Goal: Information Seeking & Learning: Learn about a topic

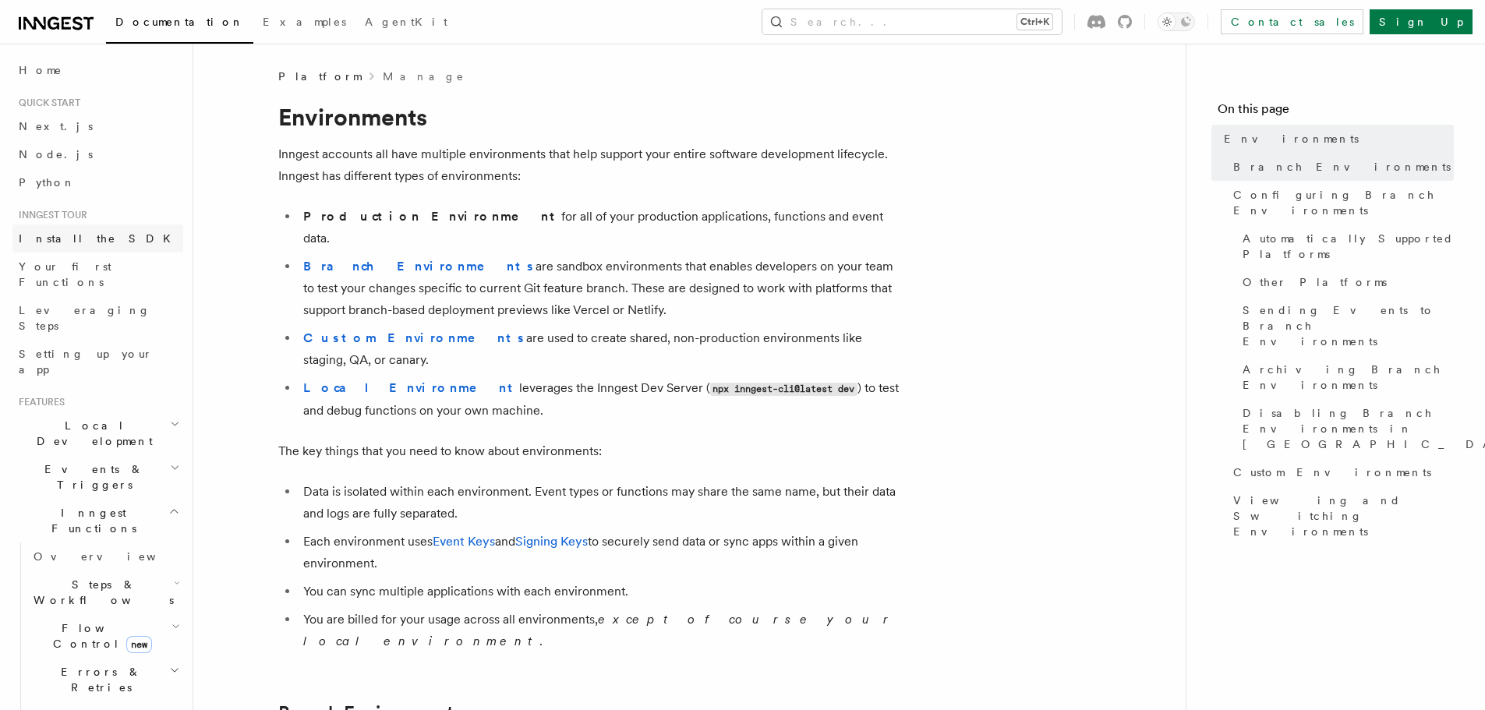
click at [92, 245] on link "Install the SDK" at bounding box center [97, 239] width 171 height 28
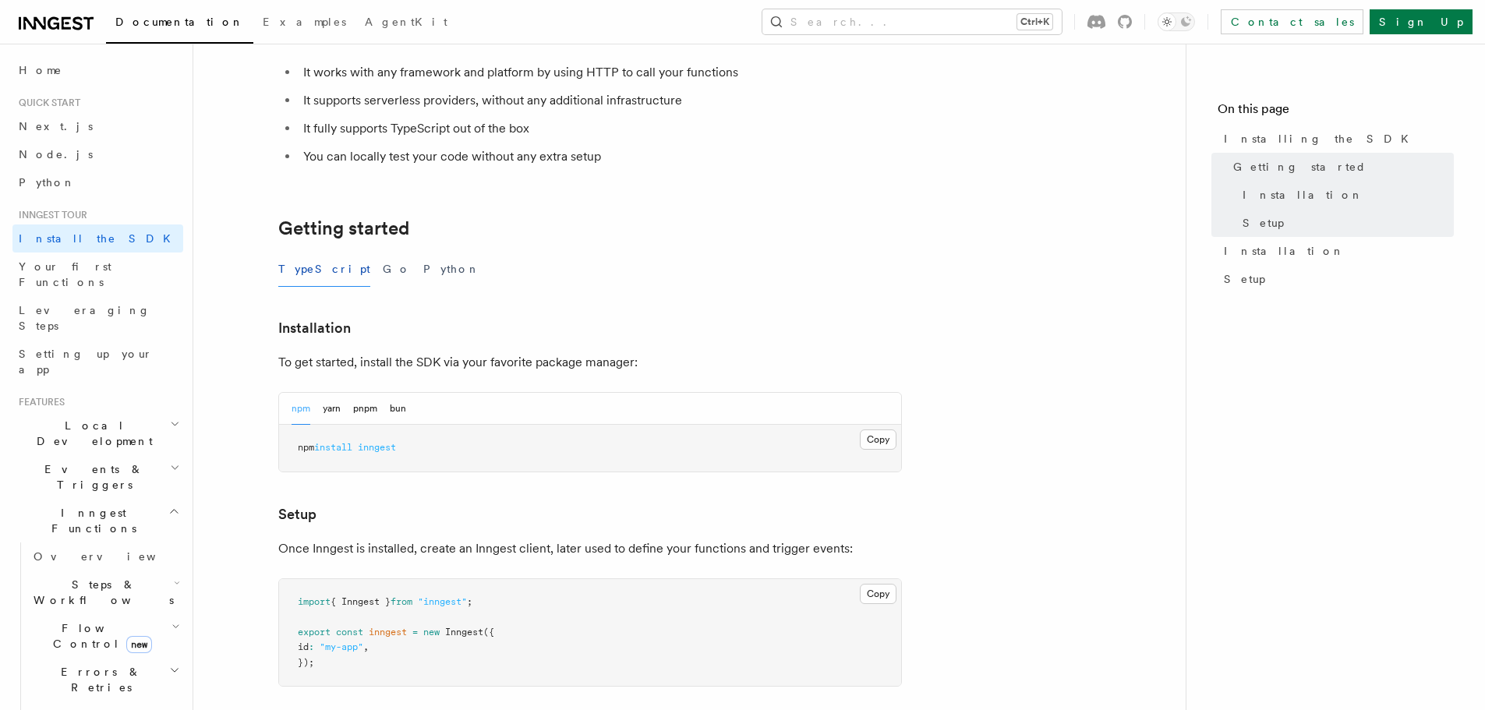
scroll to position [156, 0]
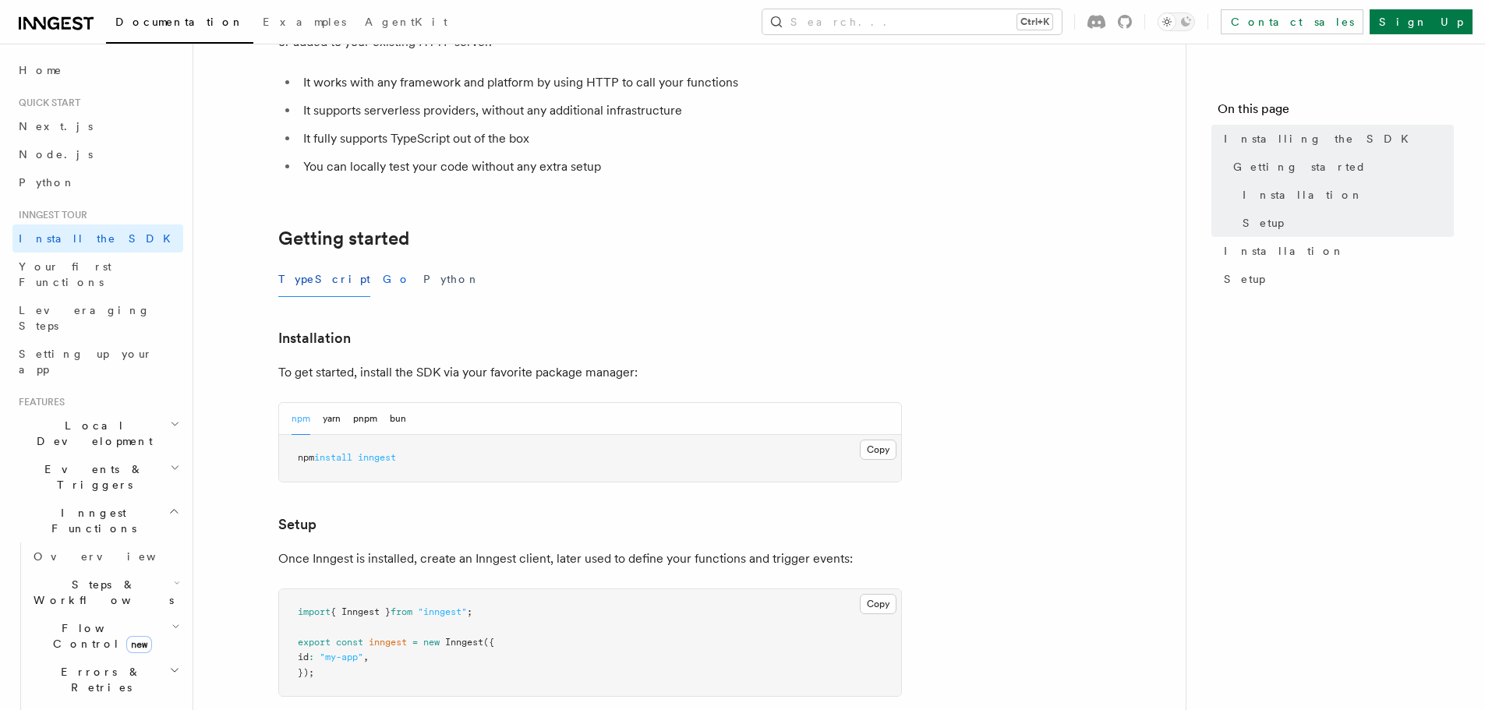
click at [383, 294] on button "Go" at bounding box center [397, 279] width 28 height 35
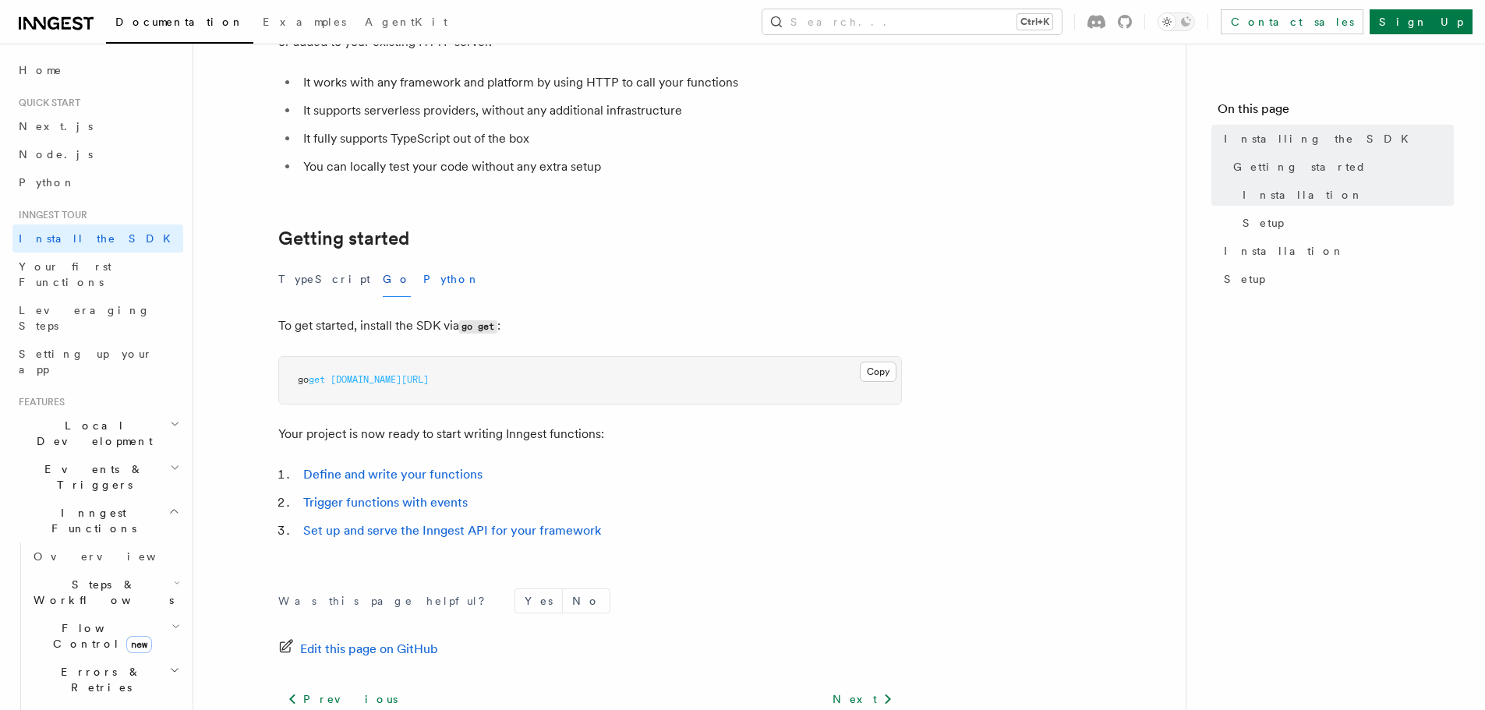
click at [423, 279] on button "Python" at bounding box center [451, 279] width 57 height 35
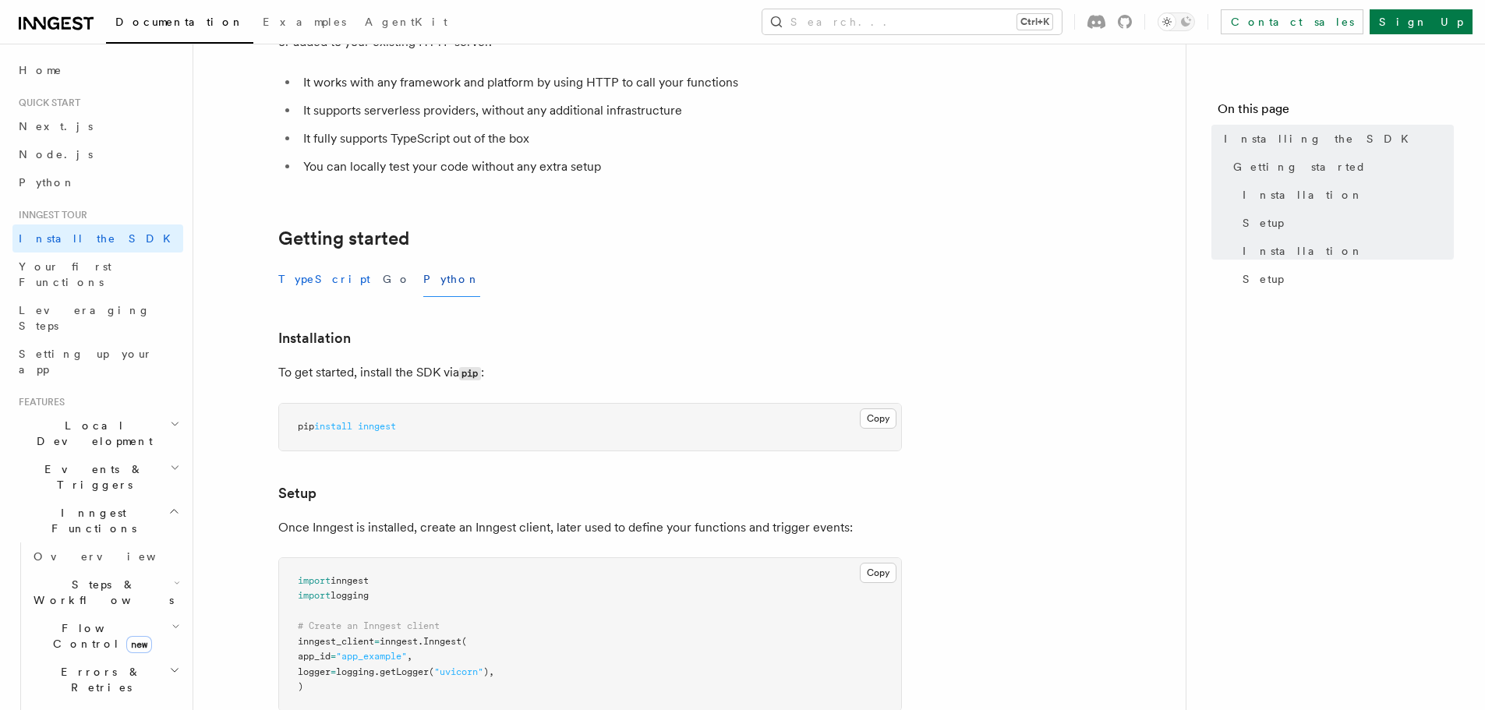
click at [300, 279] on button "TypeScript" at bounding box center [324, 279] width 92 height 35
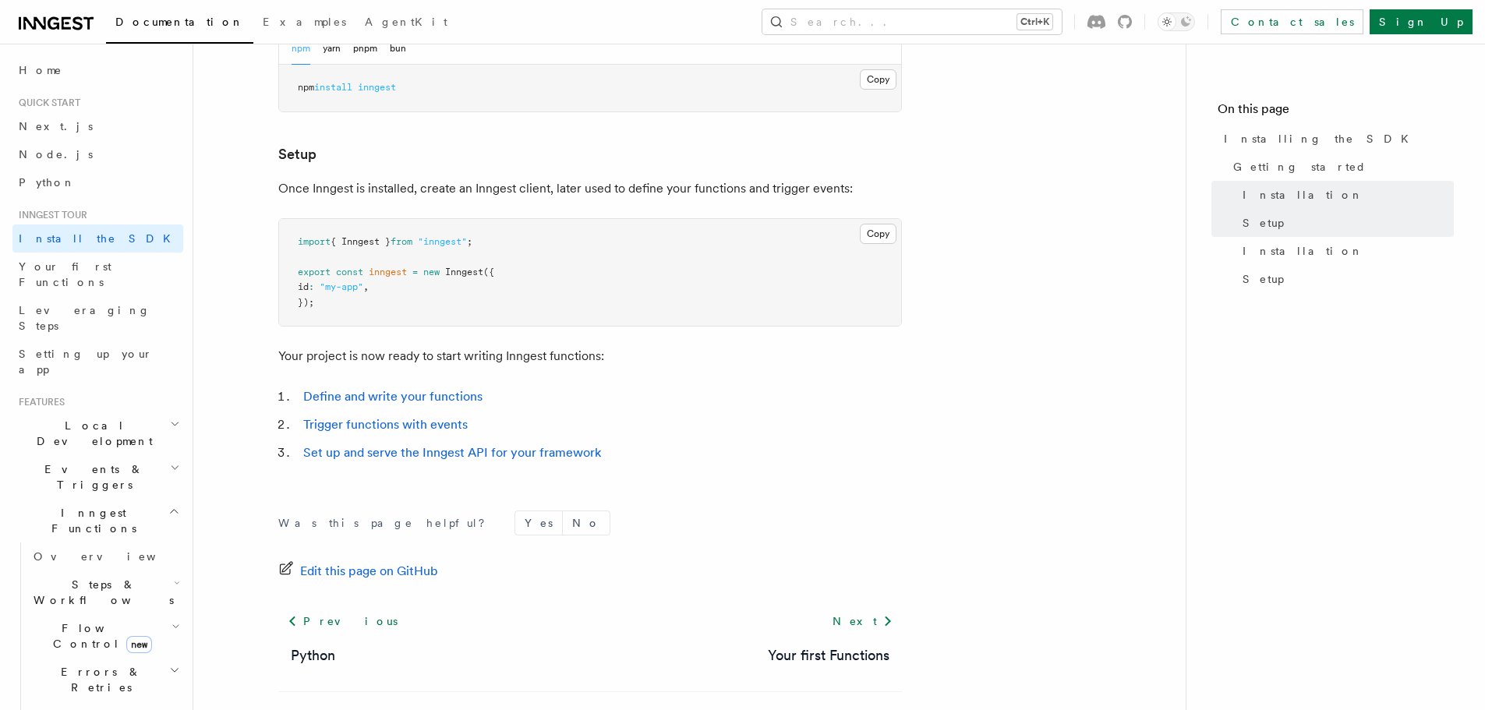
scroll to position [430, 0]
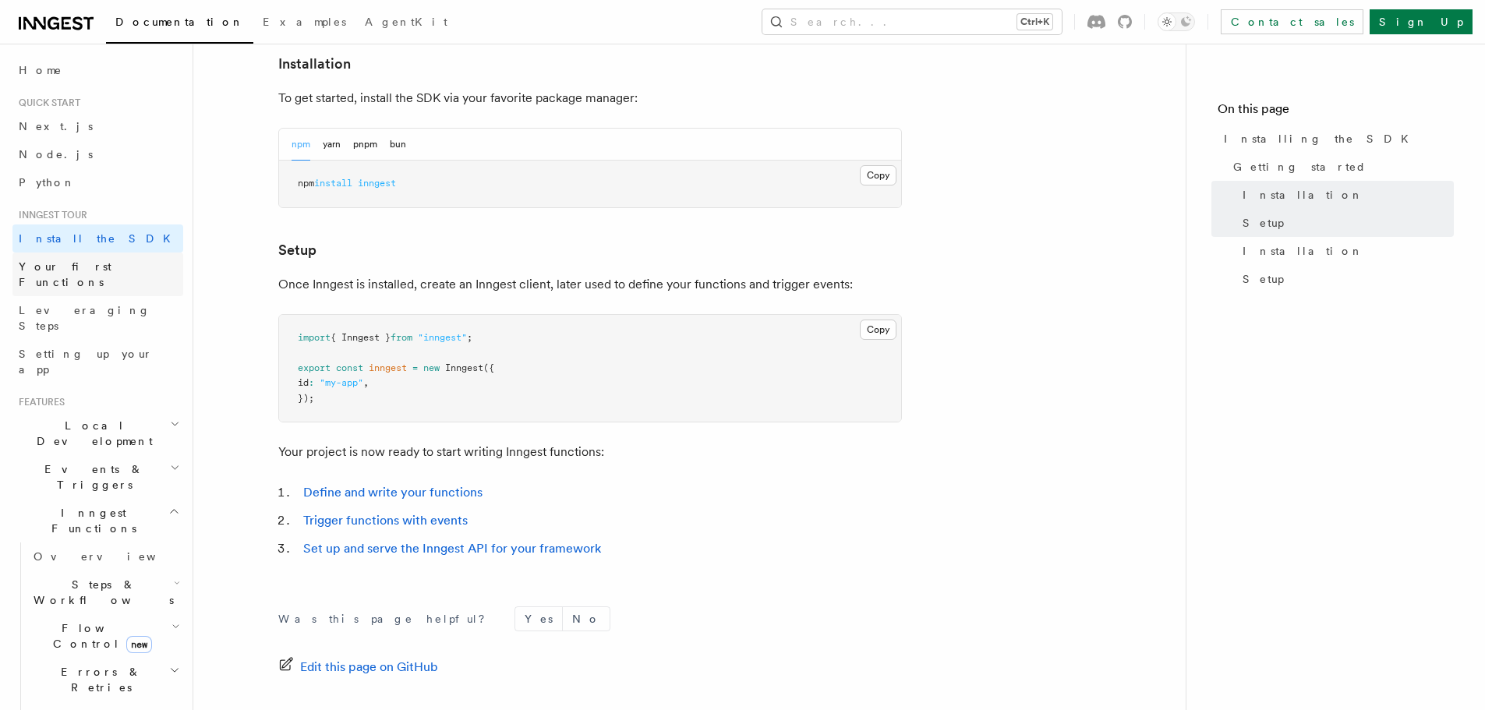
click at [98, 270] on span "Your first Functions" at bounding box center [65, 274] width 93 height 28
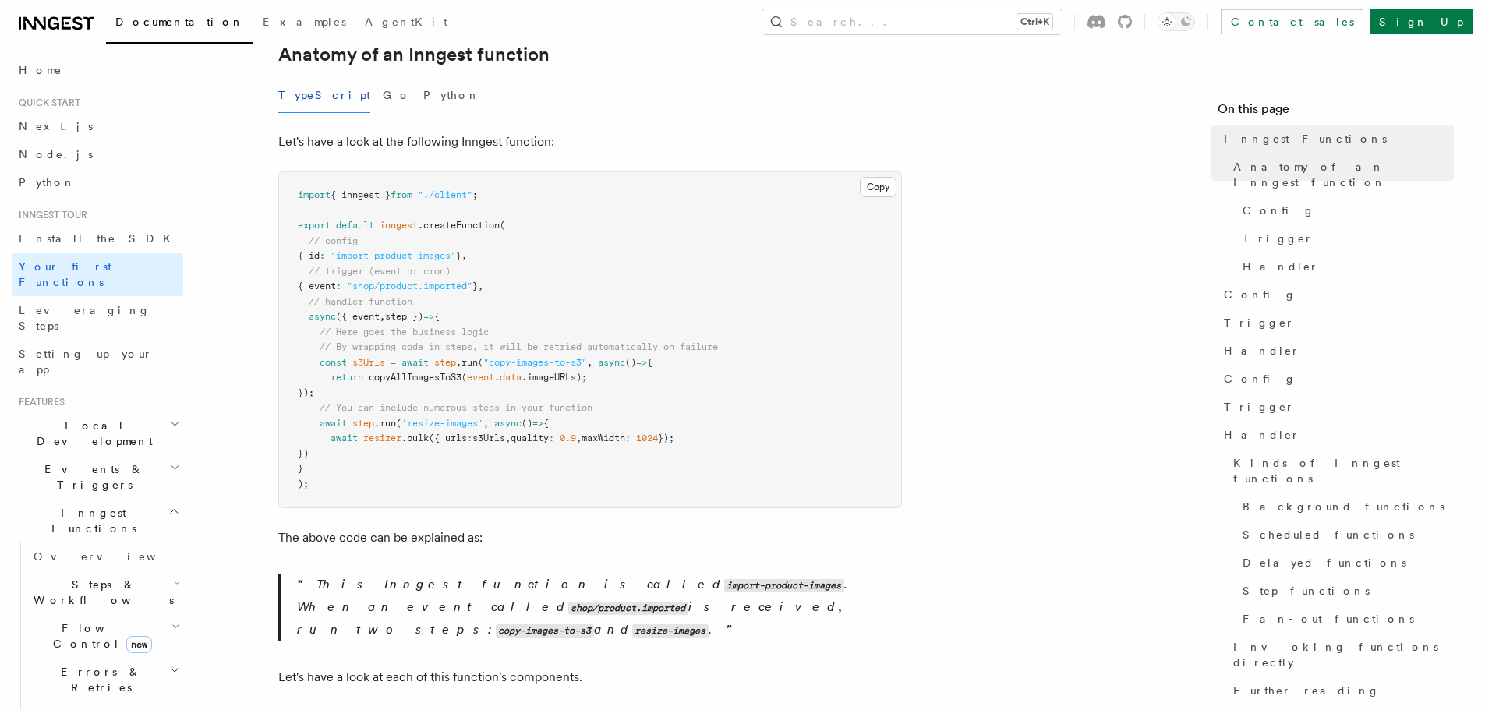
scroll to position [390, 0]
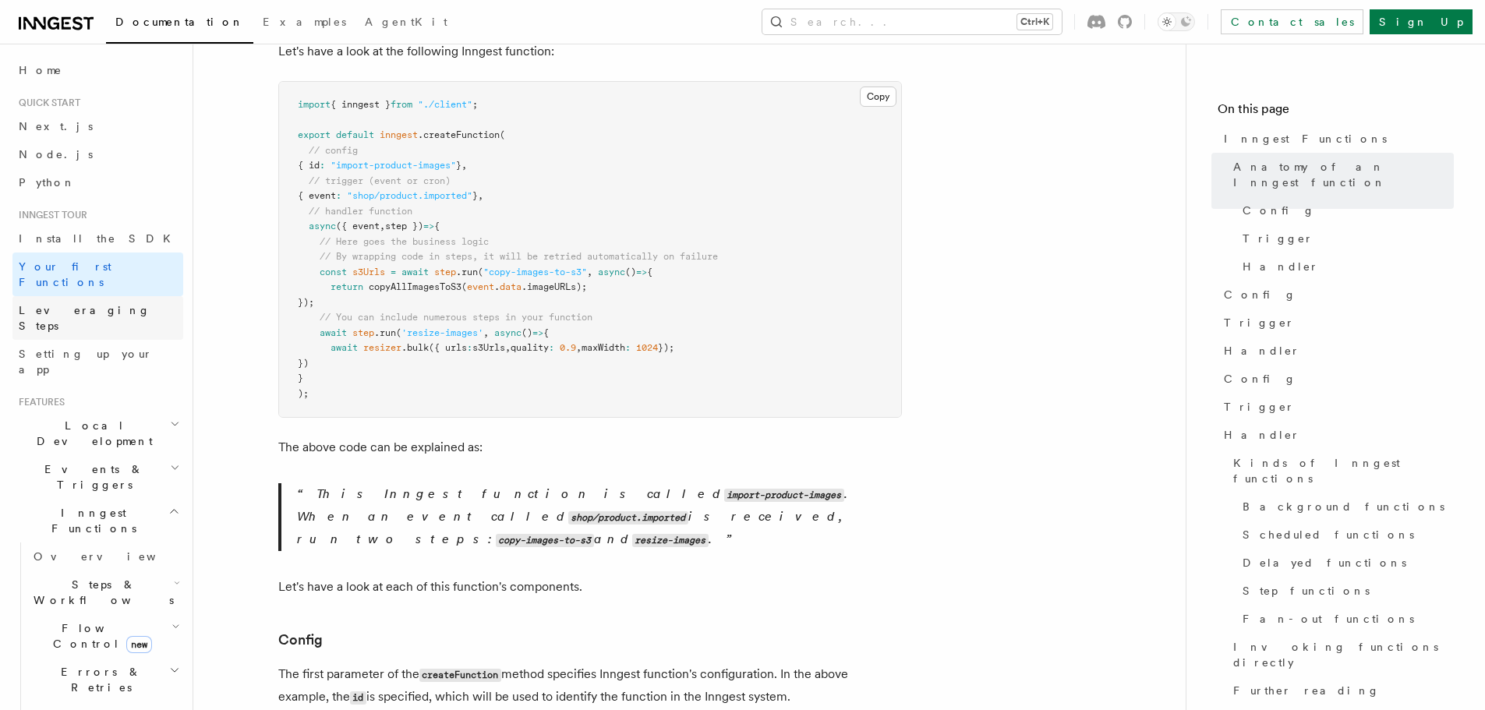
click at [103, 302] on span "Leveraging Steps" at bounding box center [101, 317] width 164 height 31
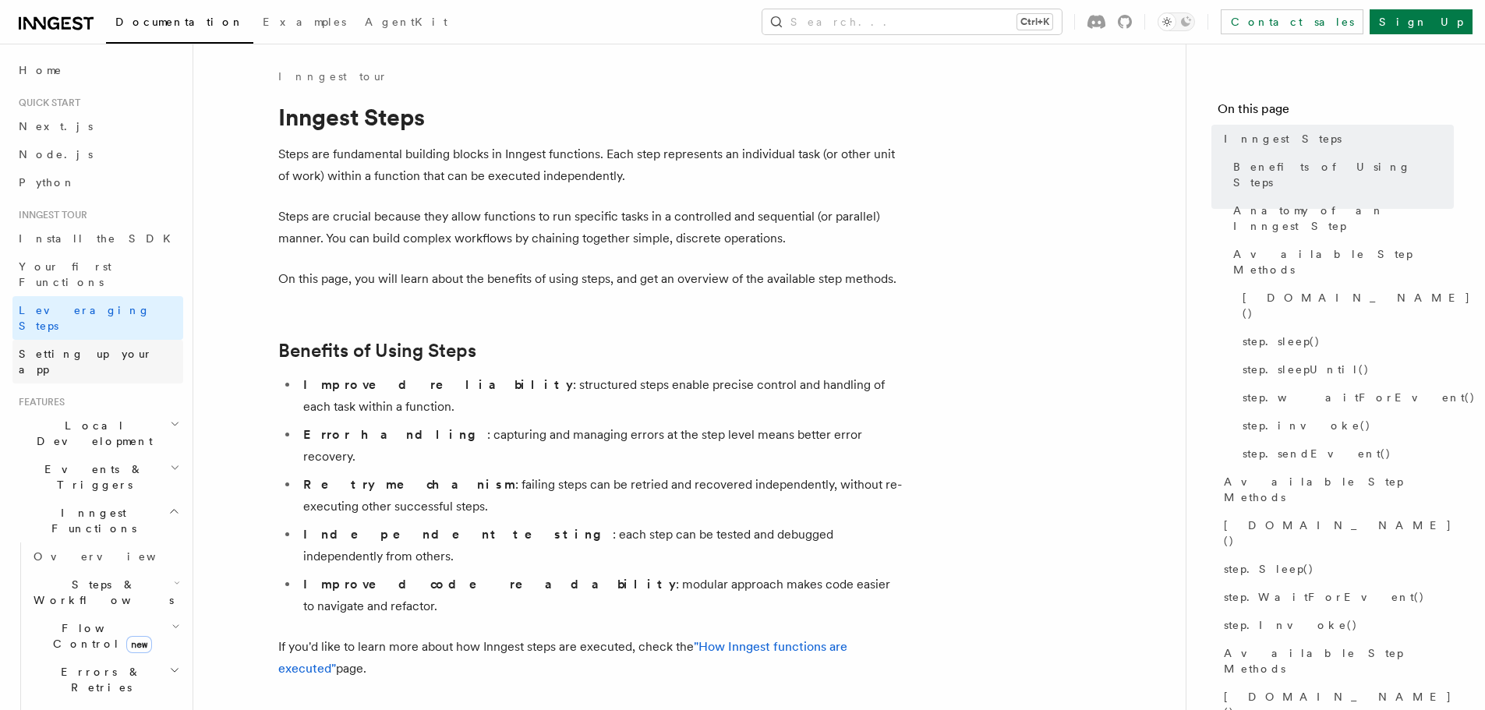
click at [107, 348] on span "Setting up your app" at bounding box center [86, 362] width 134 height 28
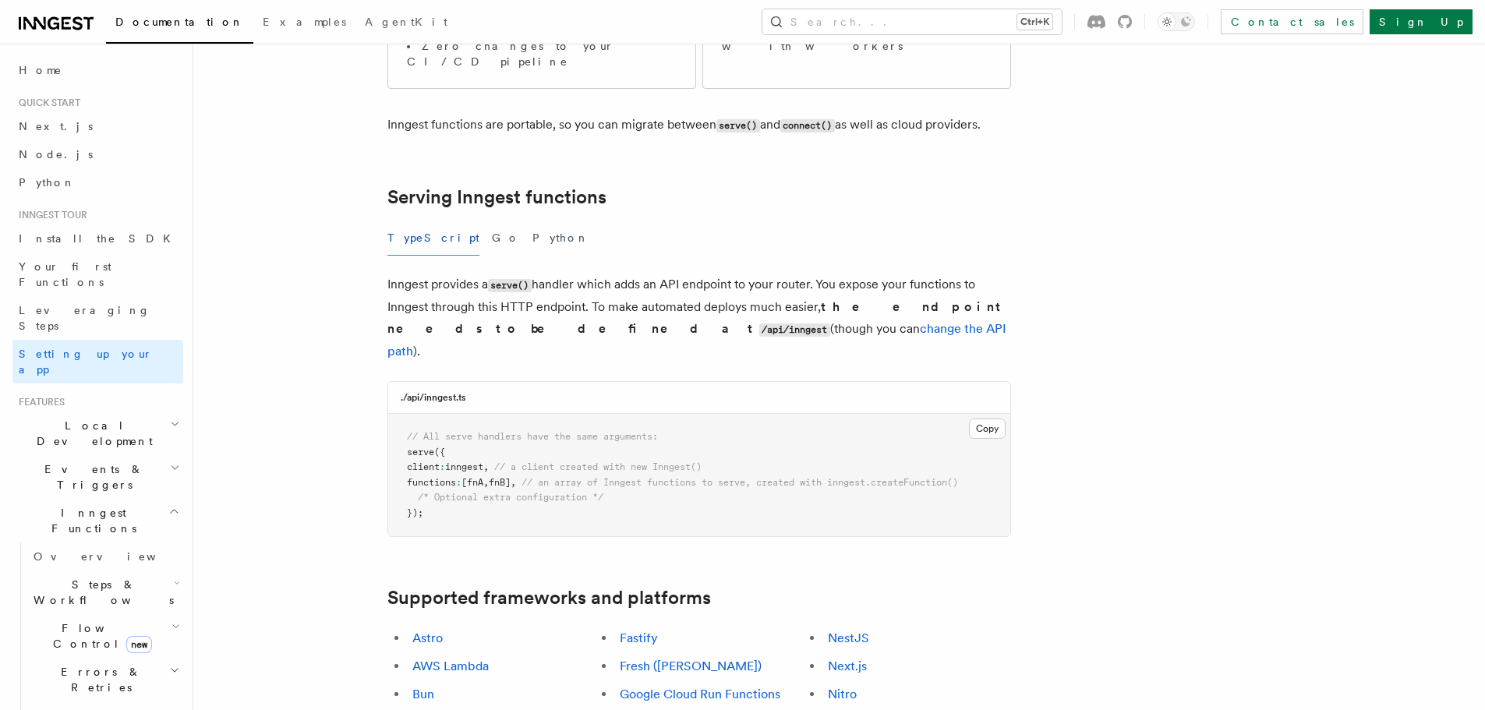
scroll to position [468, 0]
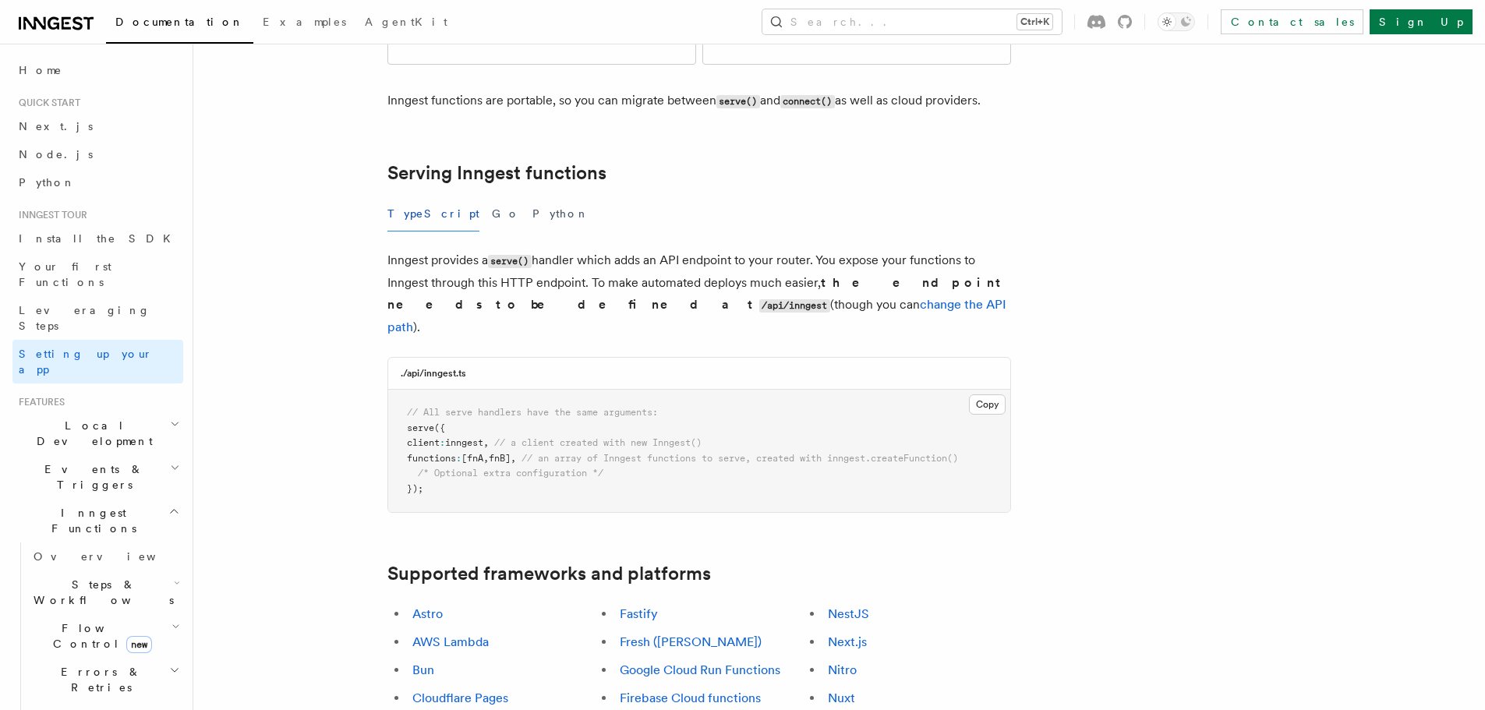
click at [171, 510] on icon "button" at bounding box center [174, 512] width 7 height 4
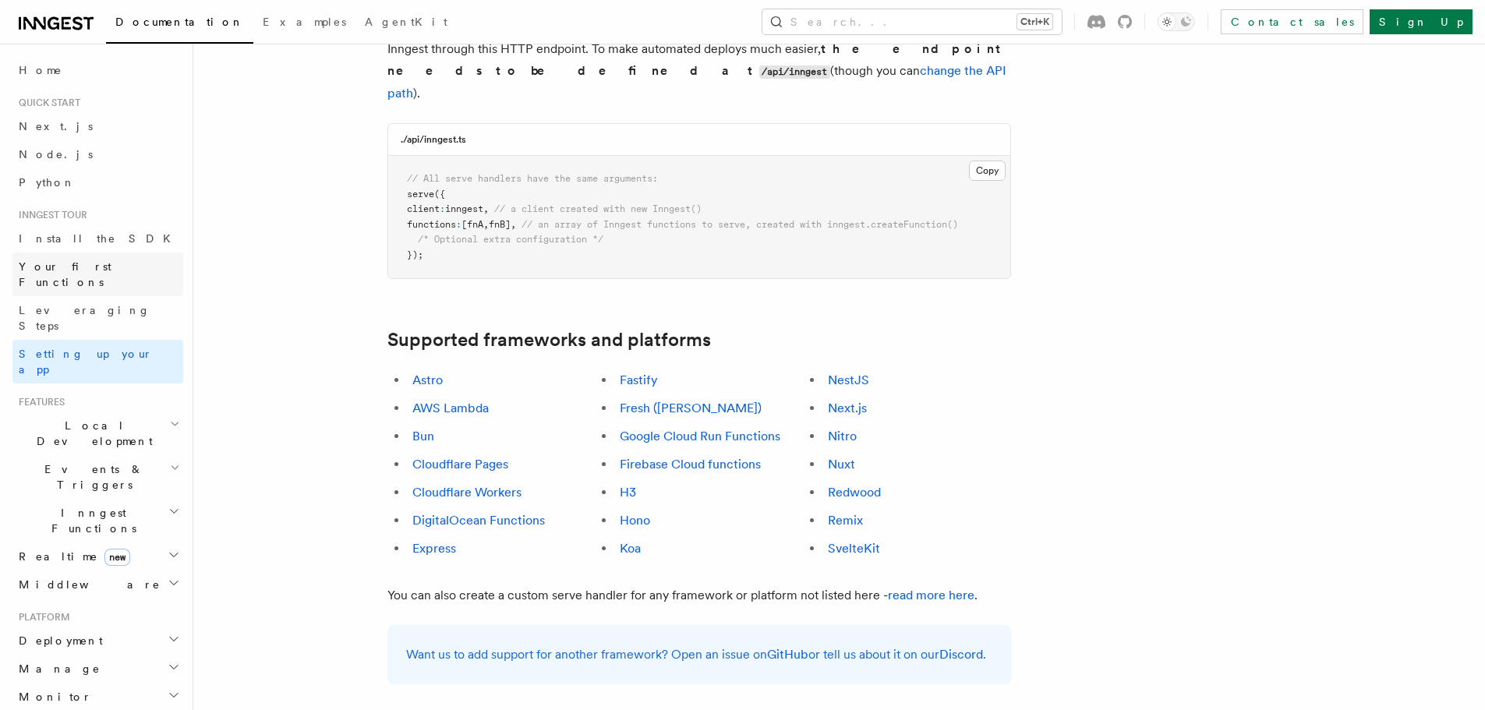
click at [98, 269] on span "Your first Functions" at bounding box center [65, 274] width 93 height 28
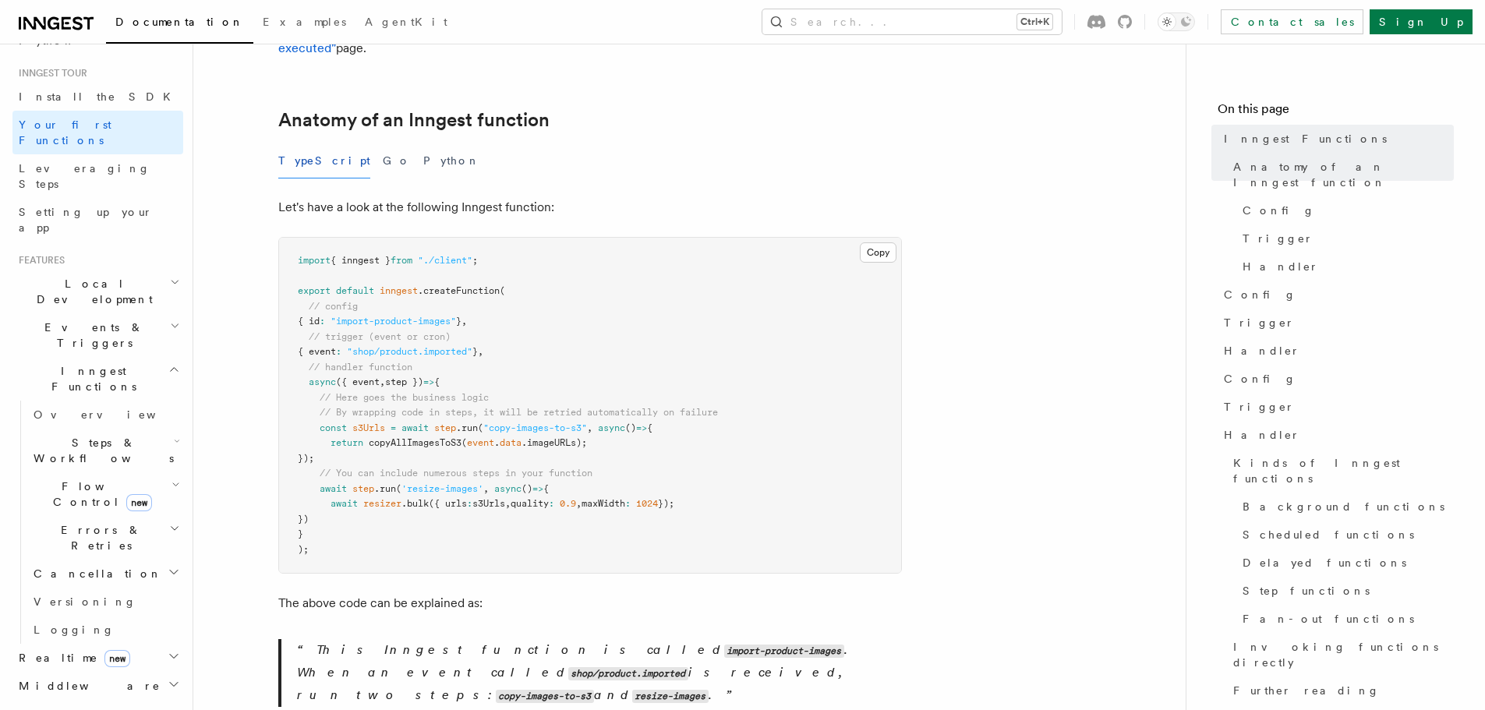
scroll to position [156, 0]
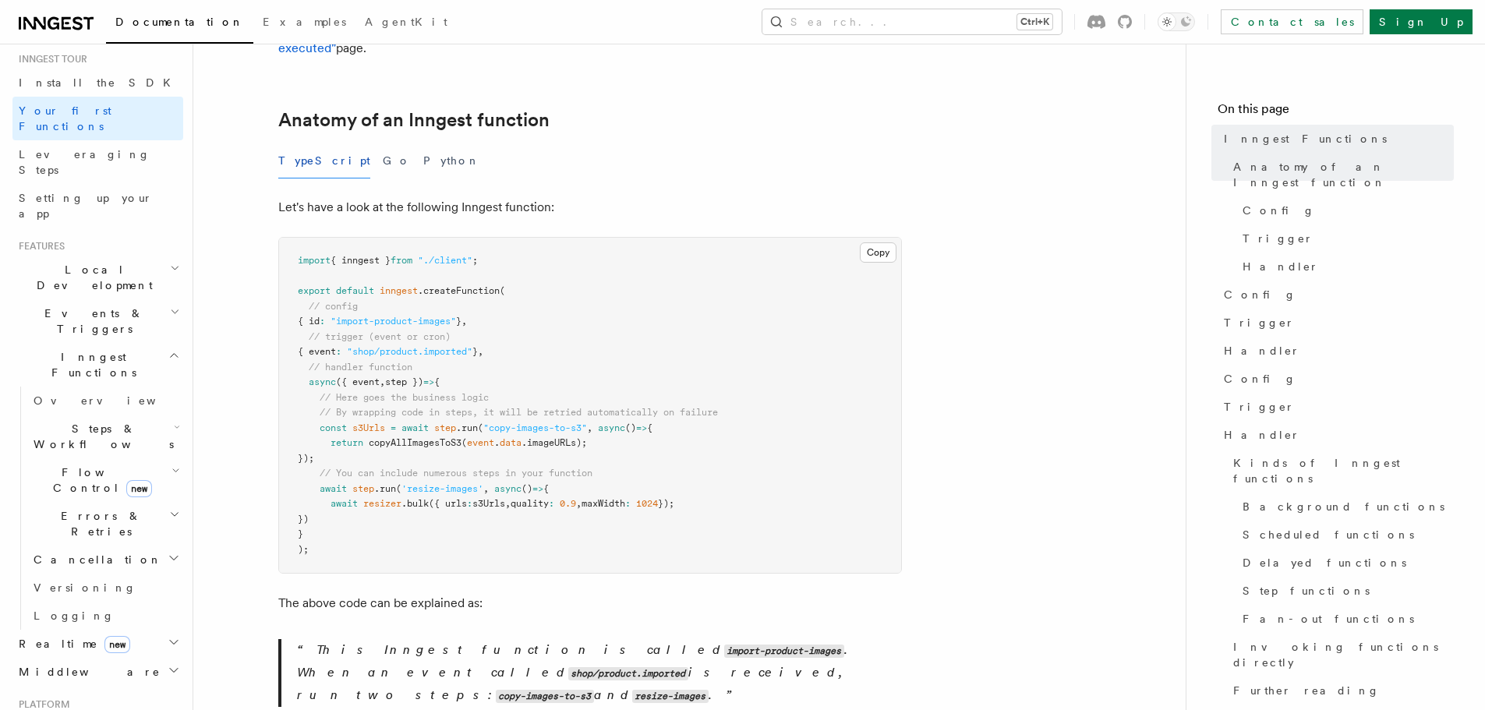
click at [168, 349] on icon "button" at bounding box center [174, 355] width 12 height 12
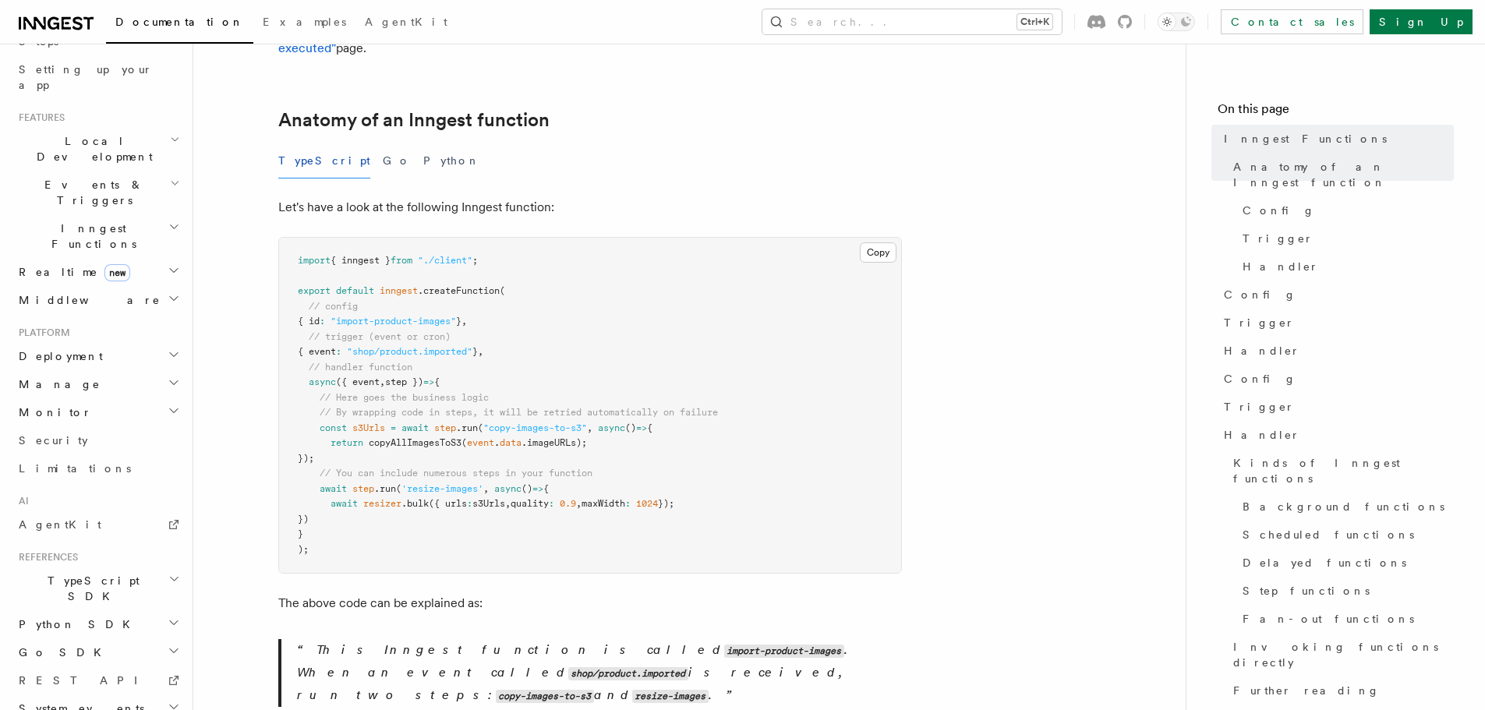
scroll to position [341, 0]
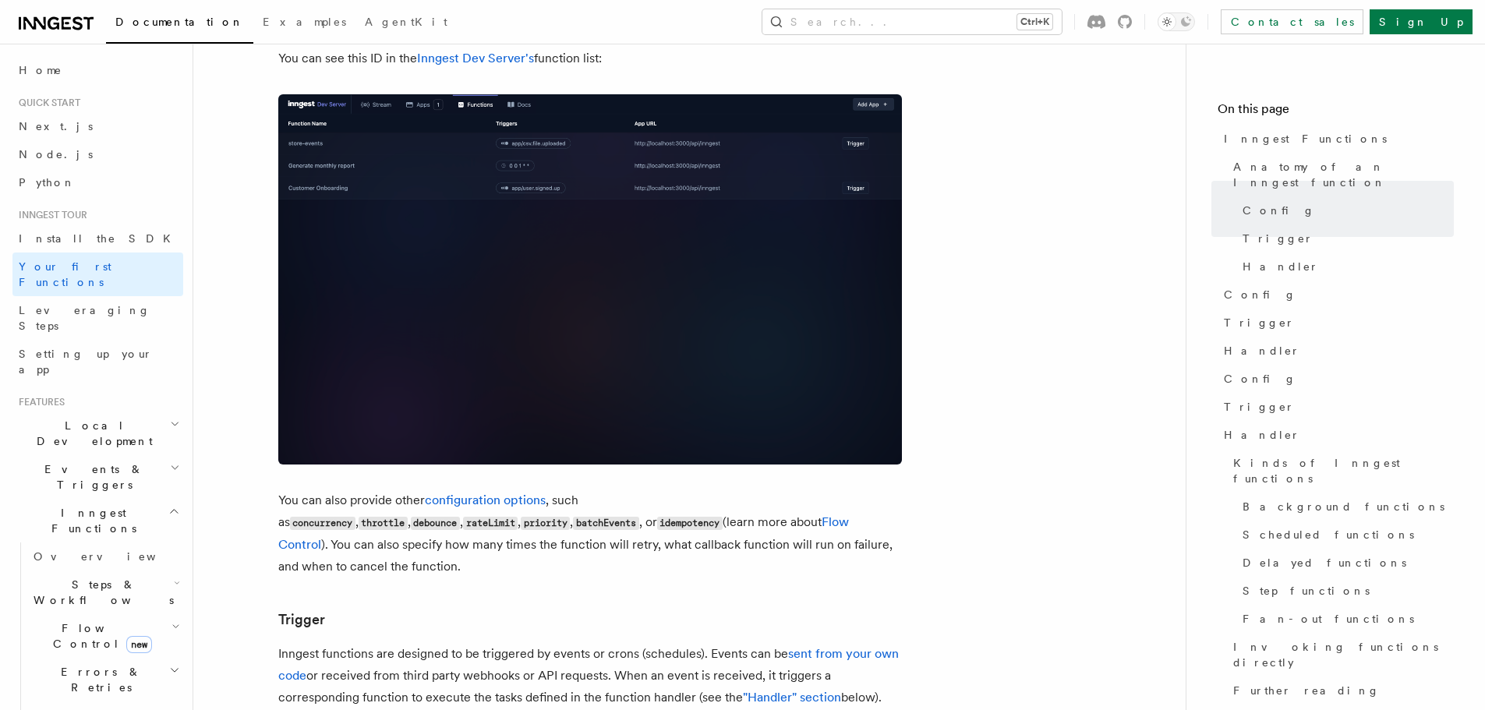
scroll to position [1084, 0]
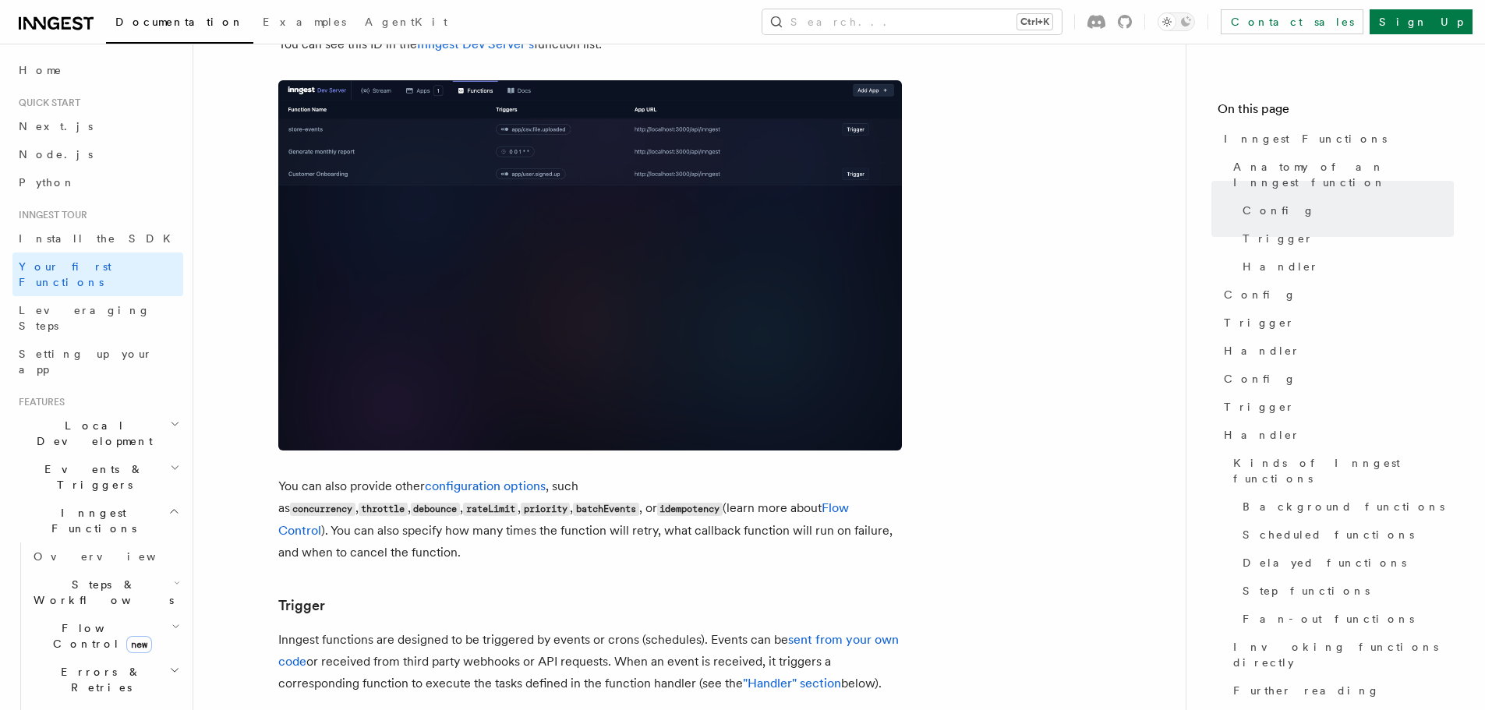
drag, startPoint x: 1026, startPoint y: 681, endPoint x: 1020, endPoint y: 650, distance: 30.9
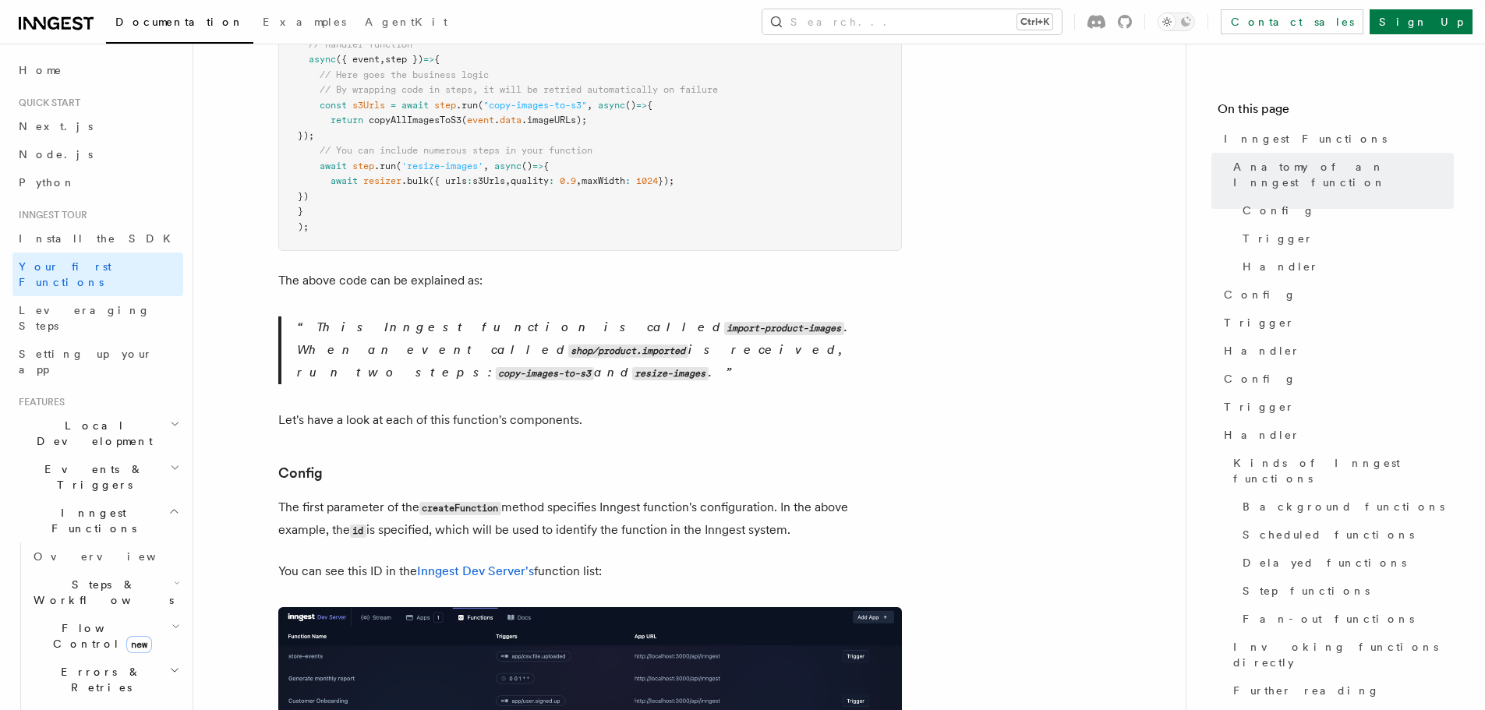
scroll to position [624, 0]
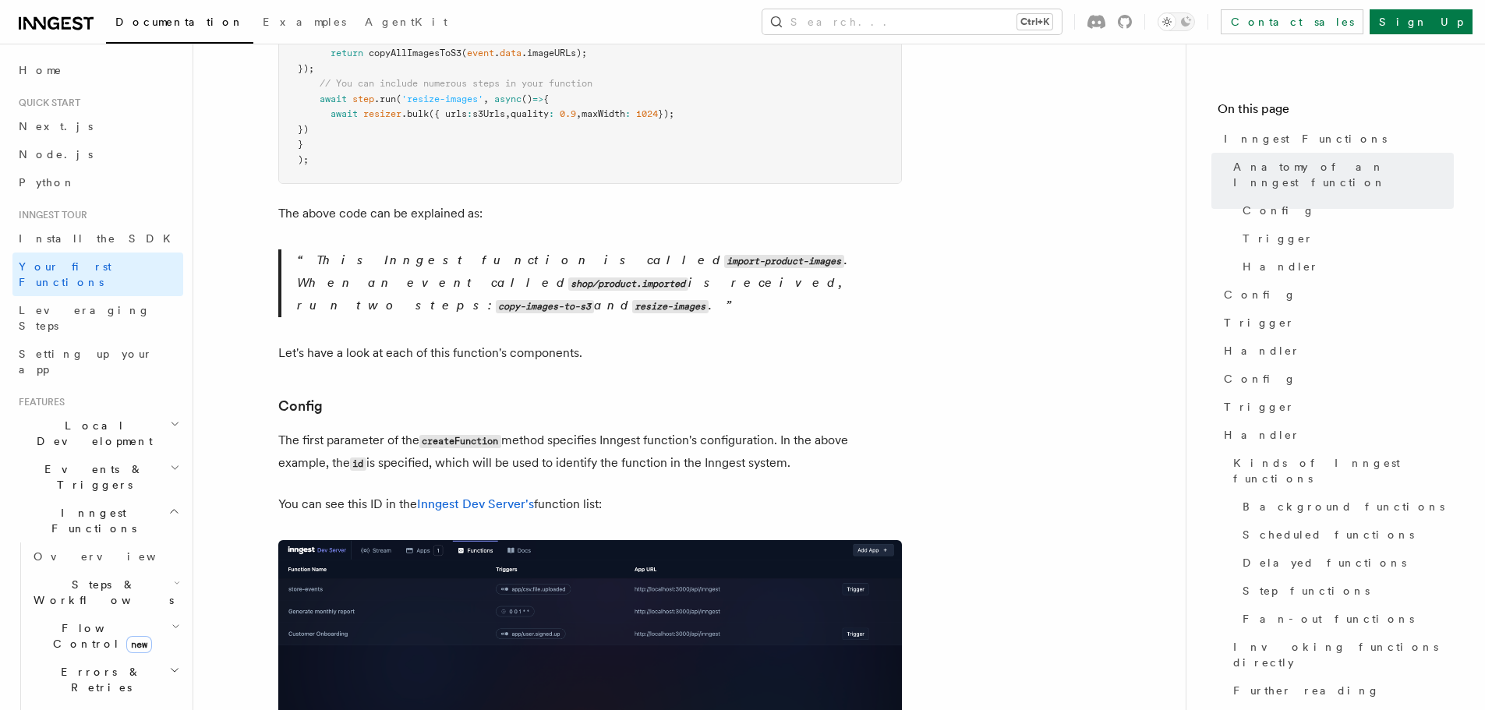
click at [173, 625] on icon "button" at bounding box center [175, 626] width 5 height 3
click at [96, 658] on link "Overview" at bounding box center [112, 672] width 141 height 28
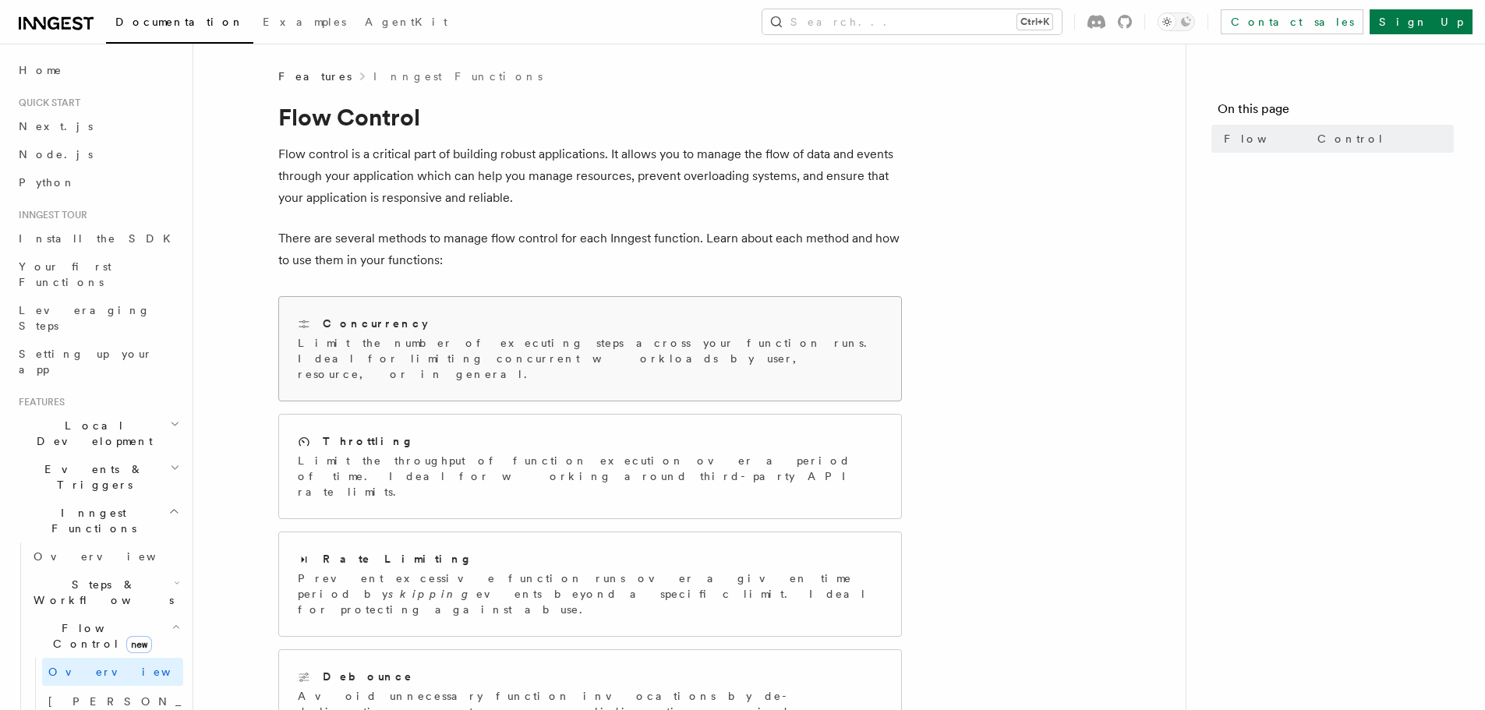
click at [392, 340] on p "Limit the number of executing steps across your function runs. Ideal for limiti…" at bounding box center [590, 358] width 585 height 47
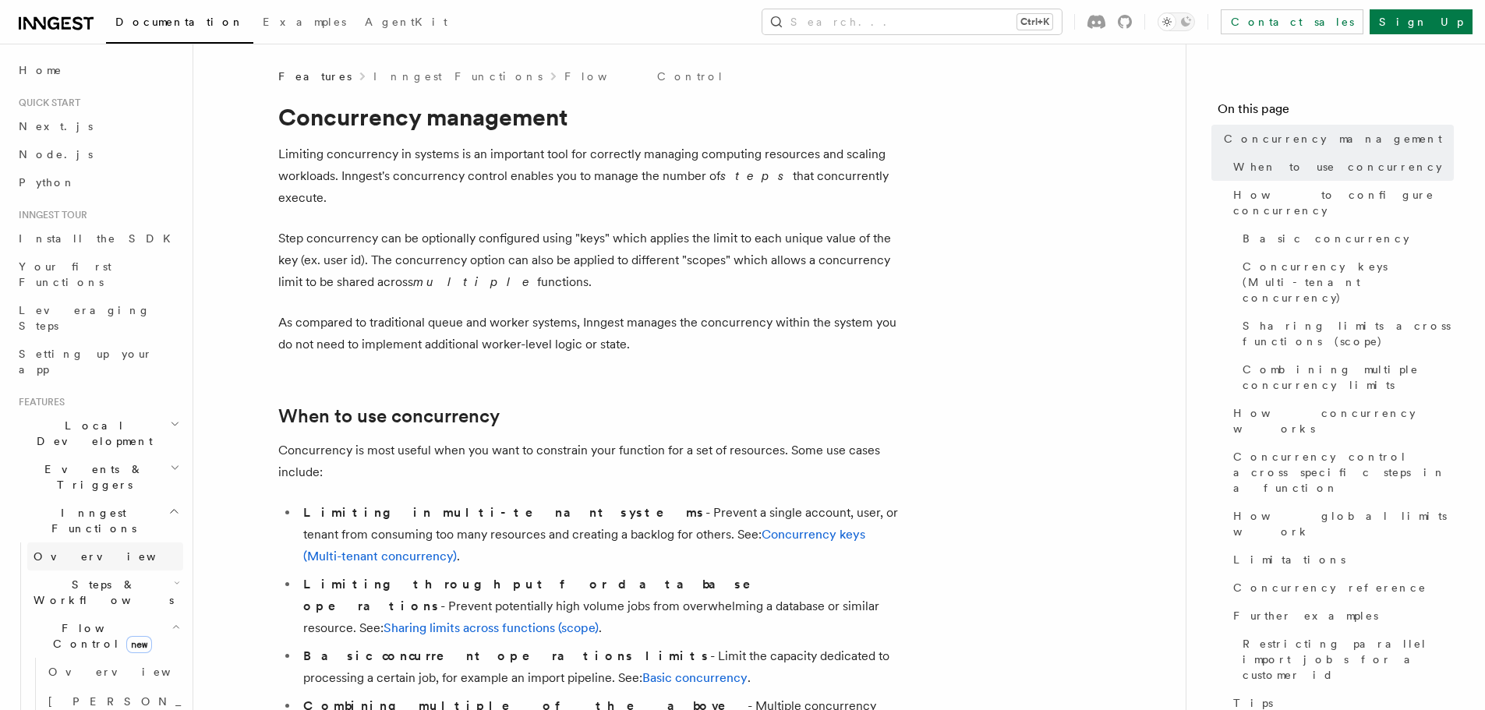
click at [109, 543] on link "Overview" at bounding box center [105, 557] width 156 height 28
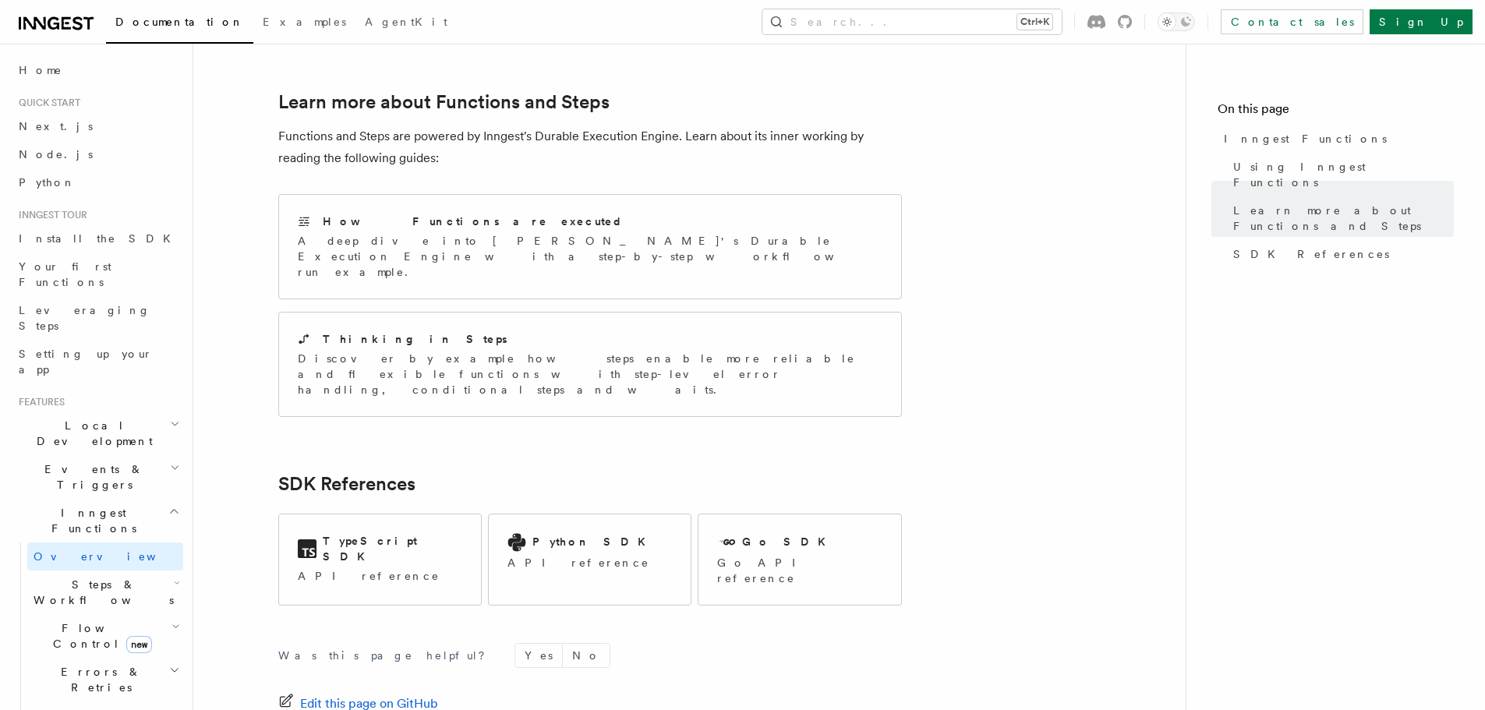
scroll to position [1151, 0]
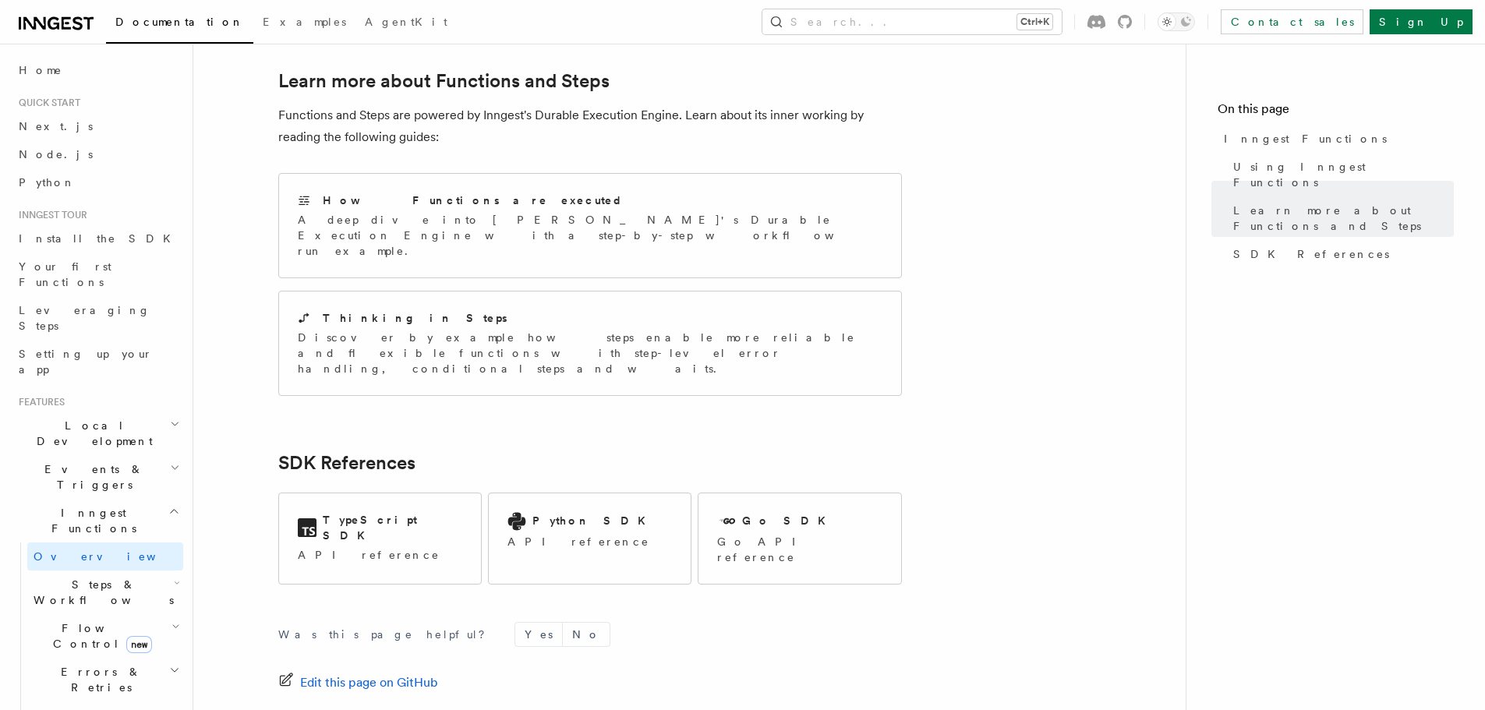
click at [169, 664] on icon "button" at bounding box center [174, 670] width 11 height 12
click at [108, 702] on link "Overview" at bounding box center [112, 716] width 141 height 28
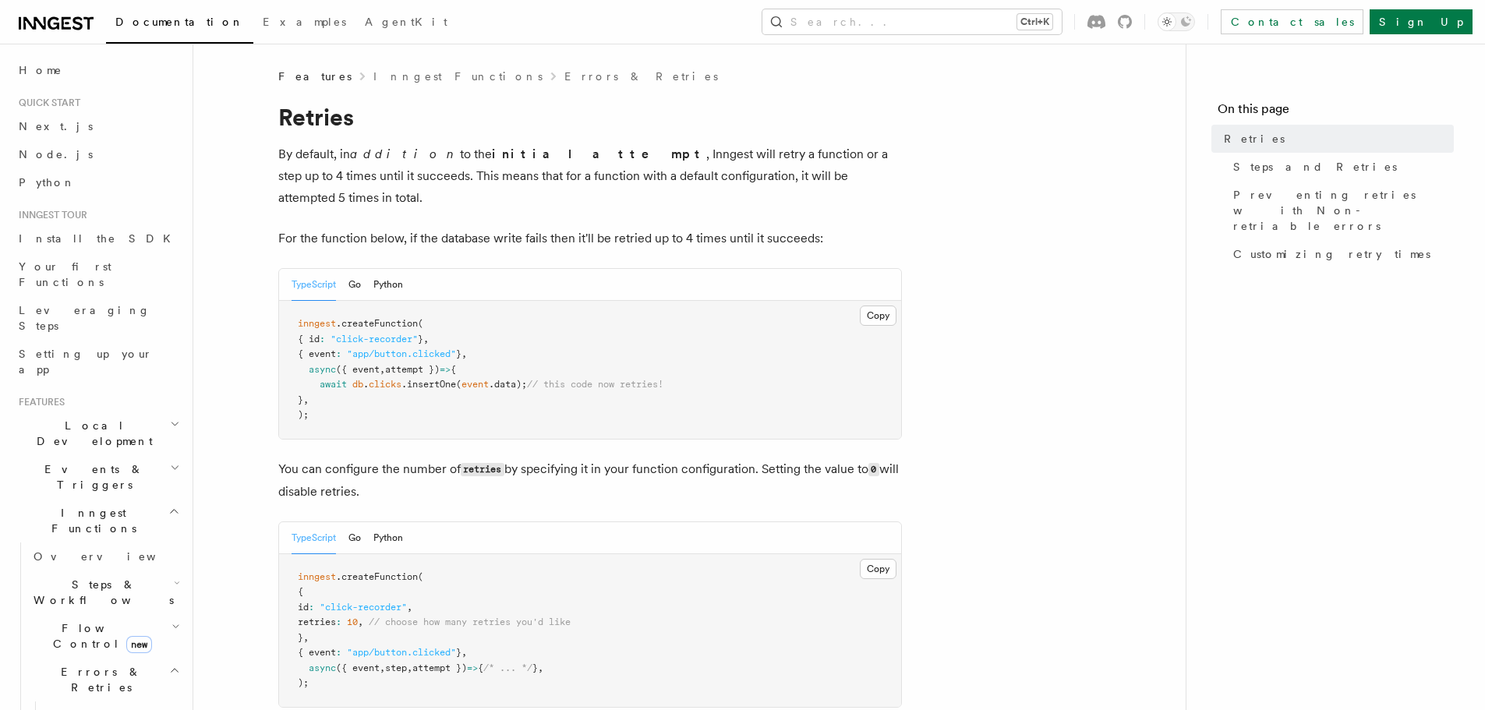
click at [1316, 377] on nav "On this page Retries Steps and Retries Preventing retries with Non-retriable er…" at bounding box center [1335, 377] width 299 height 666
